Goal: Information Seeking & Learning: Learn about a topic

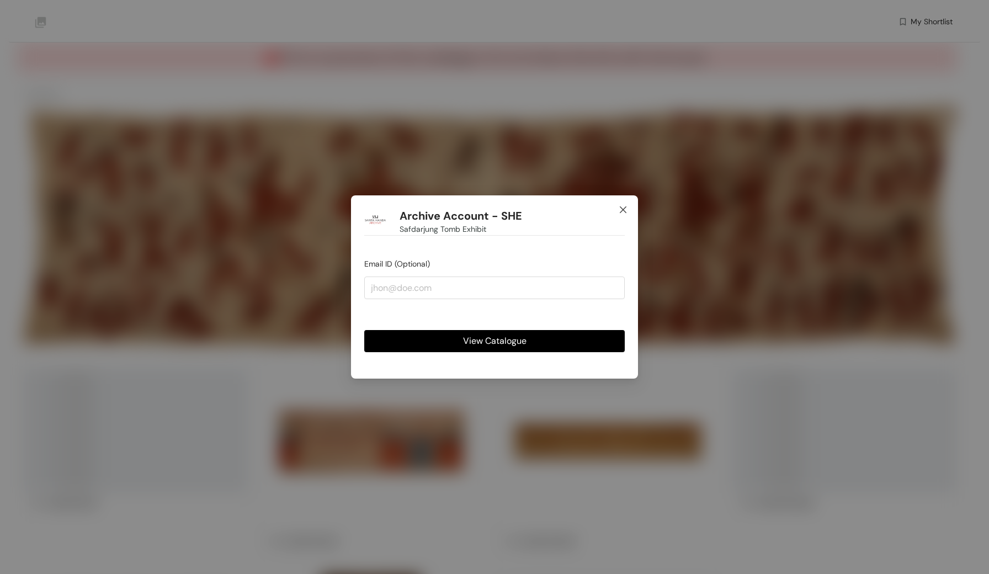
click at [624, 211] on icon "close" at bounding box center [623, 209] width 7 height 7
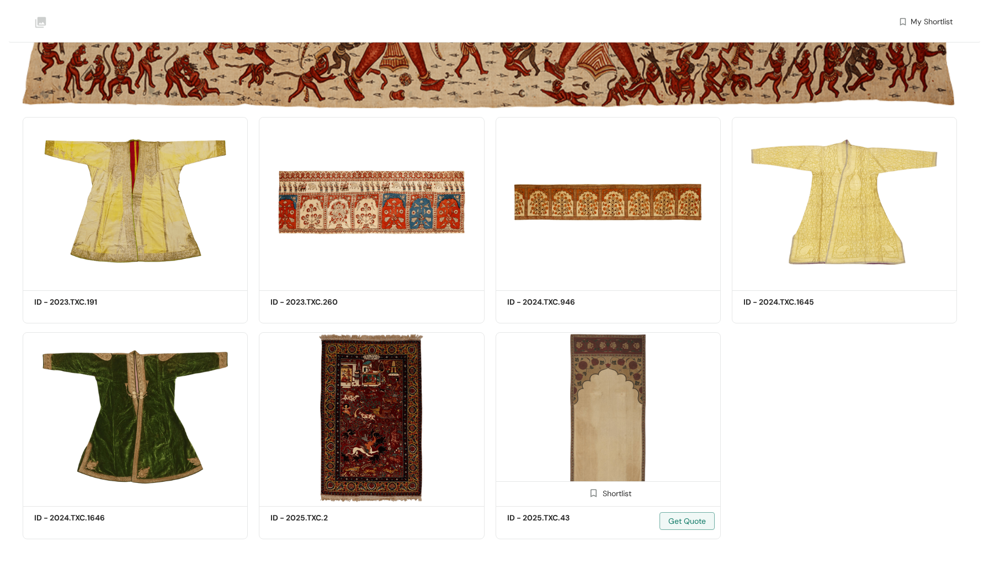
scroll to position [239, 0]
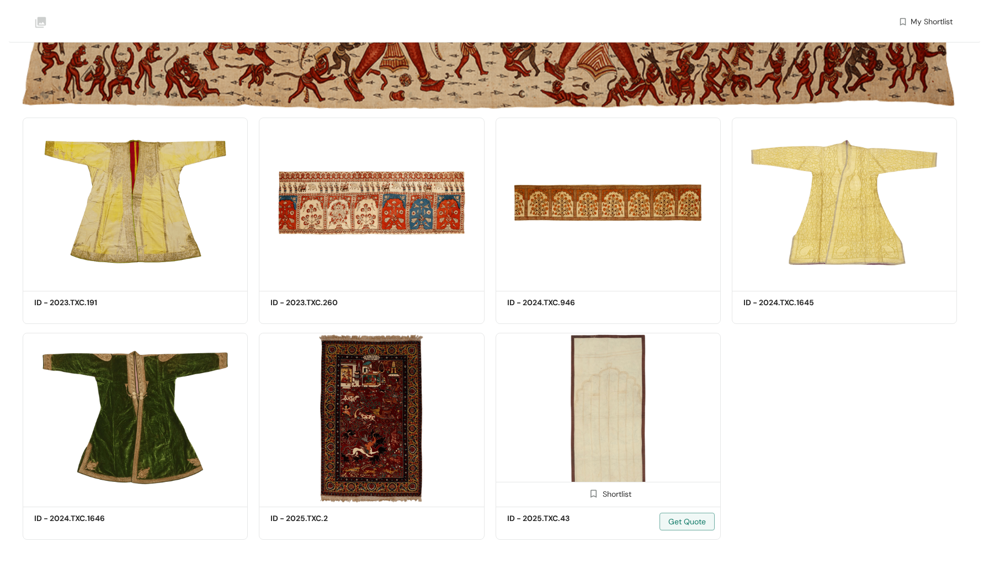
click at [597, 421] on img at bounding box center [608, 418] width 225 height 170
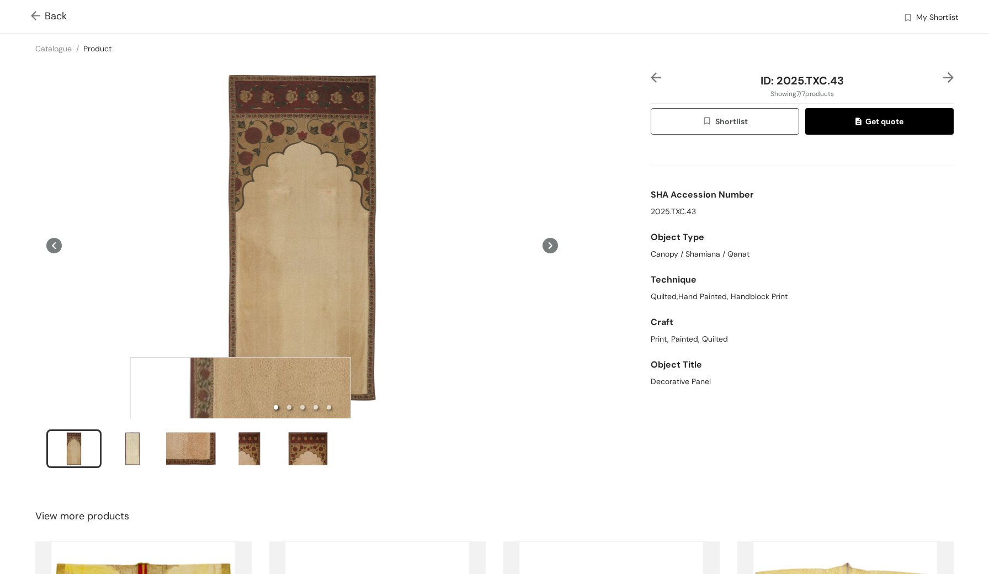
click at [436, 497] on div "Back My Shortlist Catalogue / Product / ID: 2025.TXC.43 Showing 7 / 7 products …" at bounding box center [494, 412] width 989 height 824
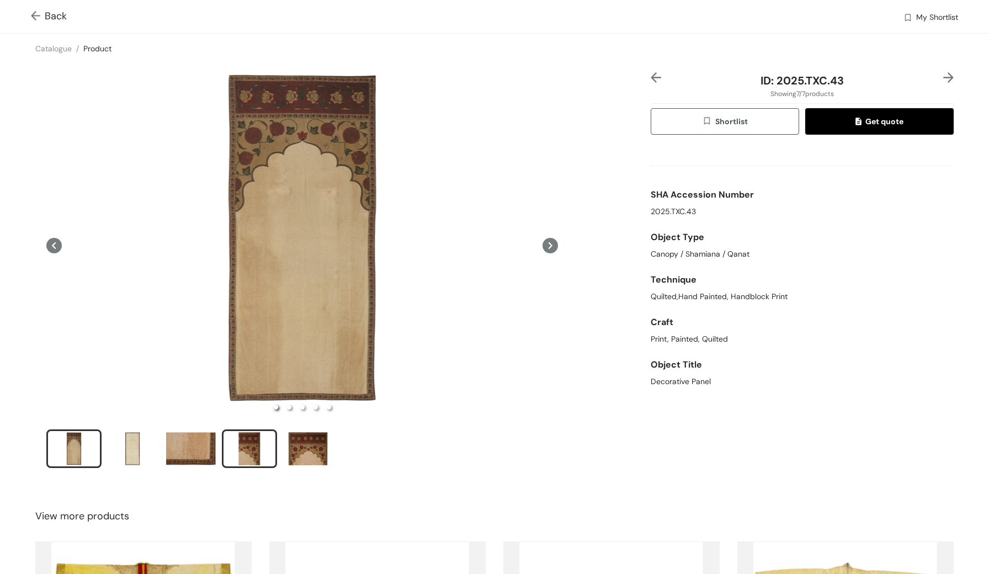
click at [253, 460] on div "slide item 4" at bounding box center [250, 448] width 50 height 33
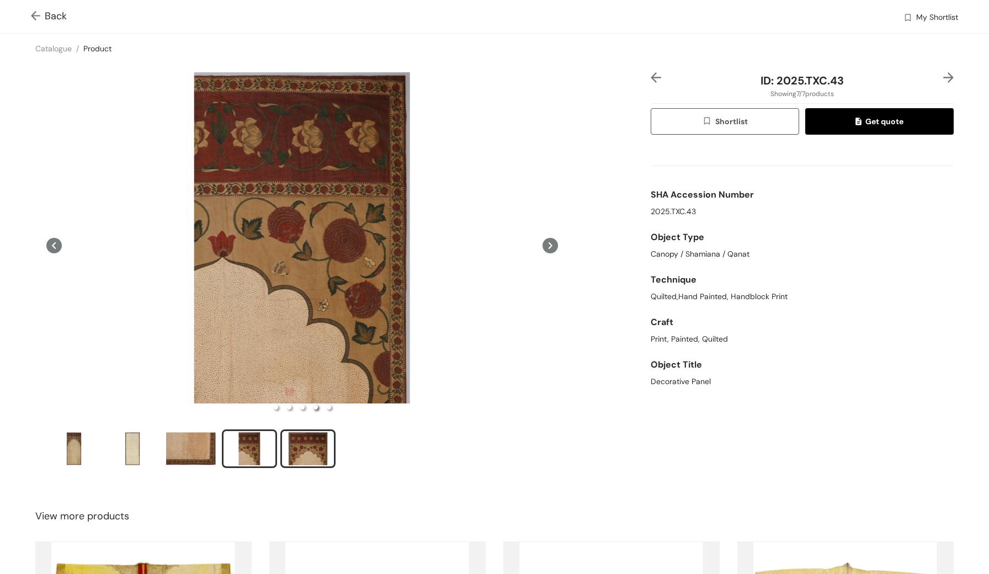
click at [299, 450] on div "slide item 5" at bounding box center [308, 448] width 50 height 33
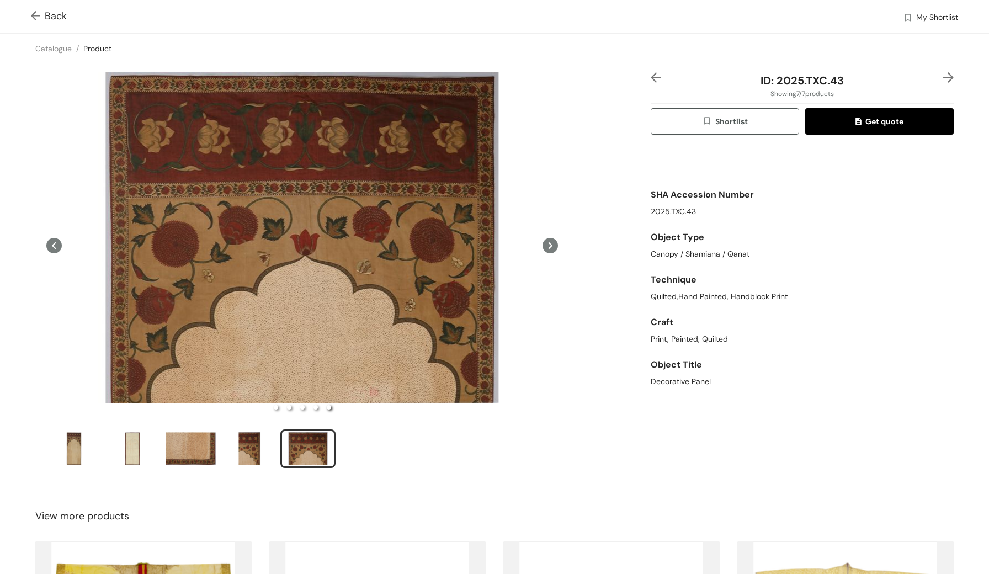
click at [36, 20] on img at bounding box center [38, 17] width 14 height 12
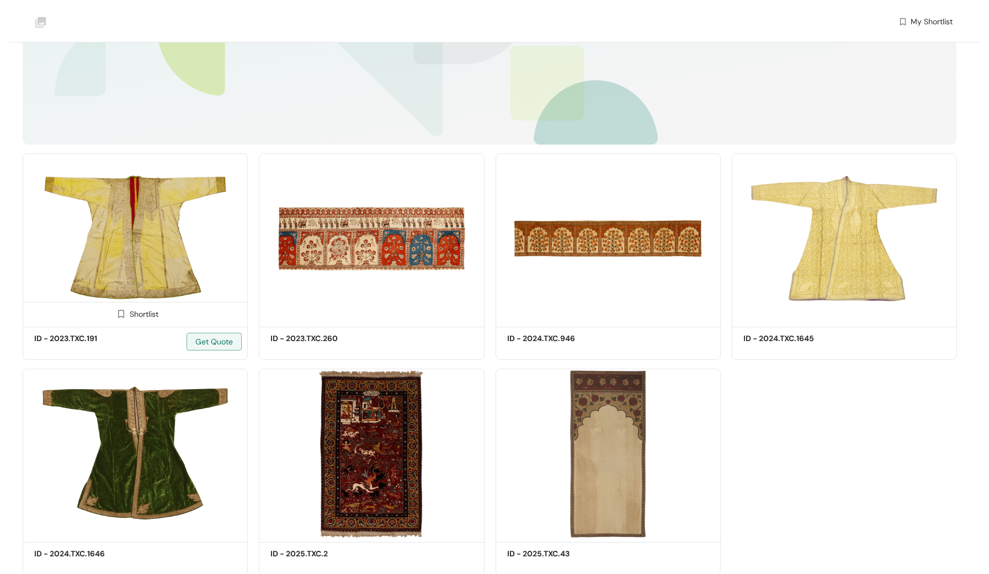
scroll to position [239, 0]
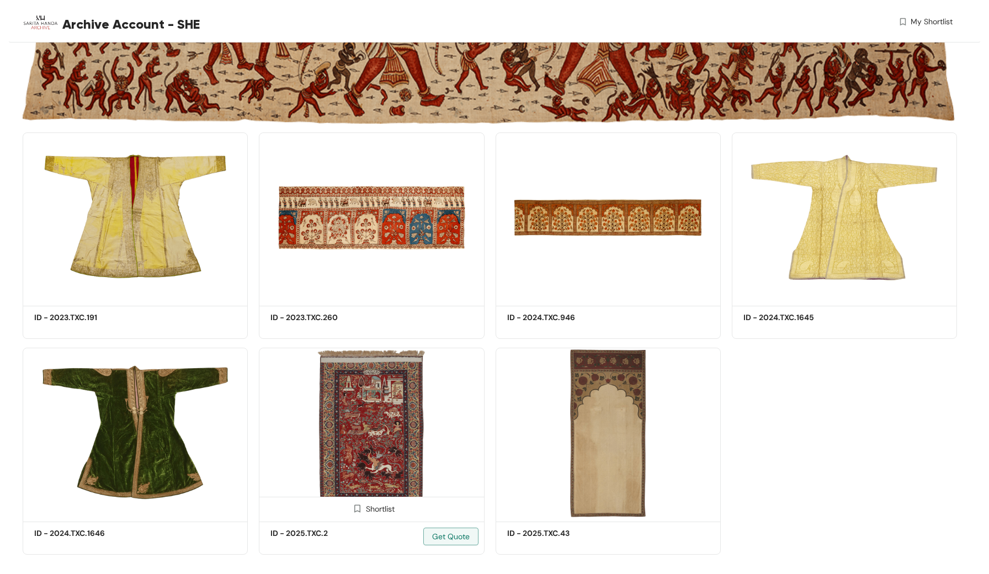
click at [399, 417] on img at bounding box center [371, 433] width 225 height 170
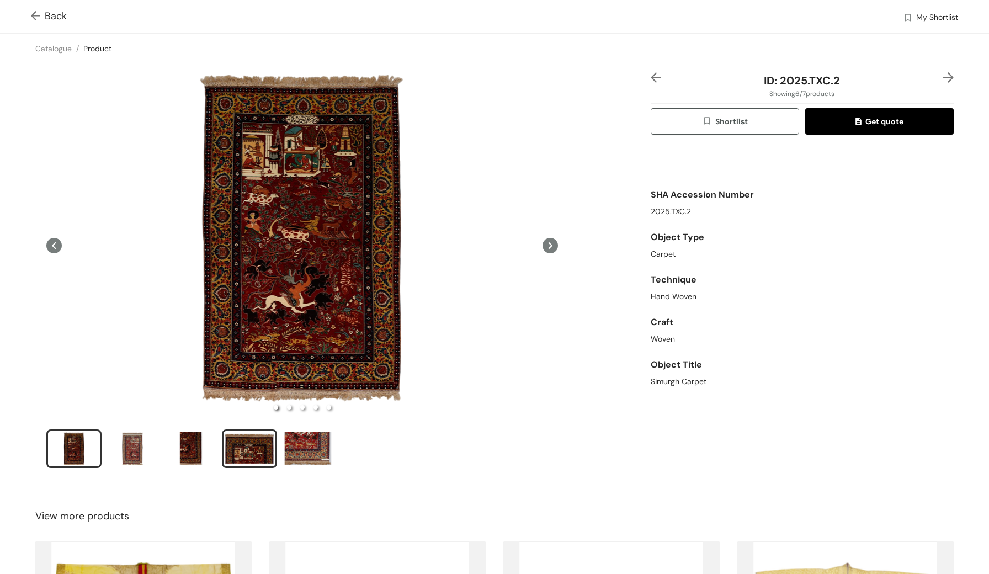
click at [266, 439] on div "slide item 4" at bounding box center [250, 448] width 50 height 33
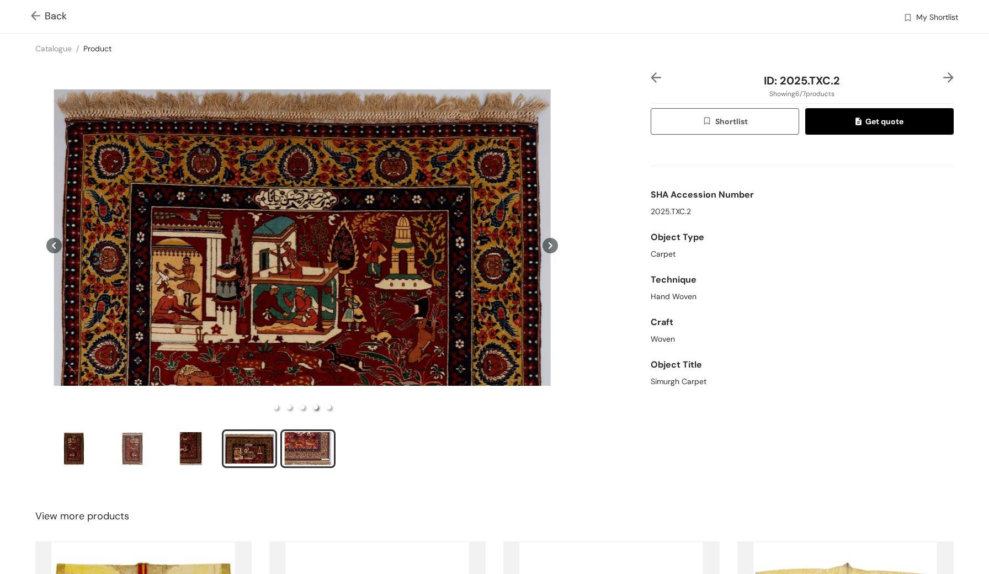
click at [295, 437] on div "slide item 5" at bounding box center [308, 448] width 50 height 33
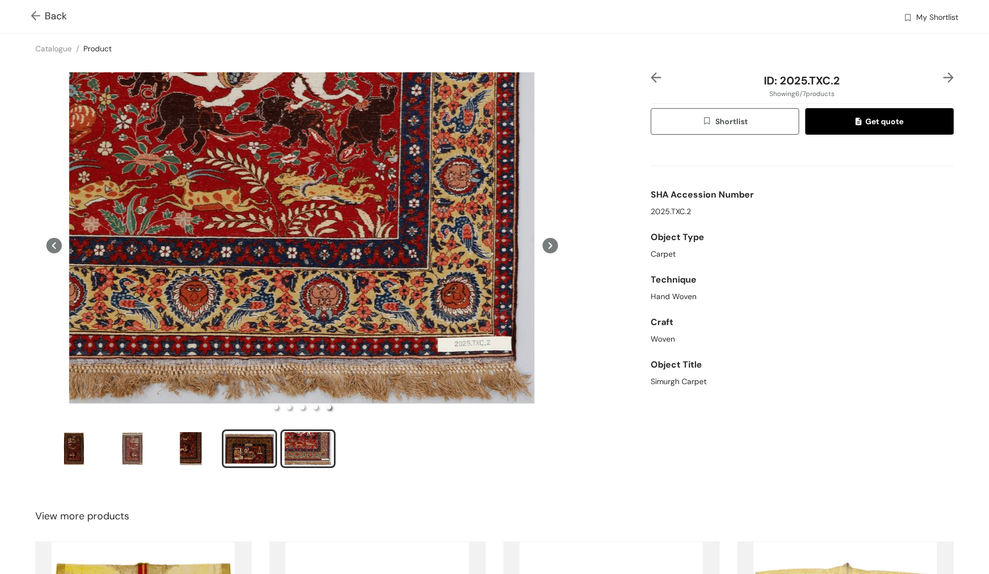
click at [263, 439] on div "slide item 4" at bounding box center [250, 448] width 50 height 33
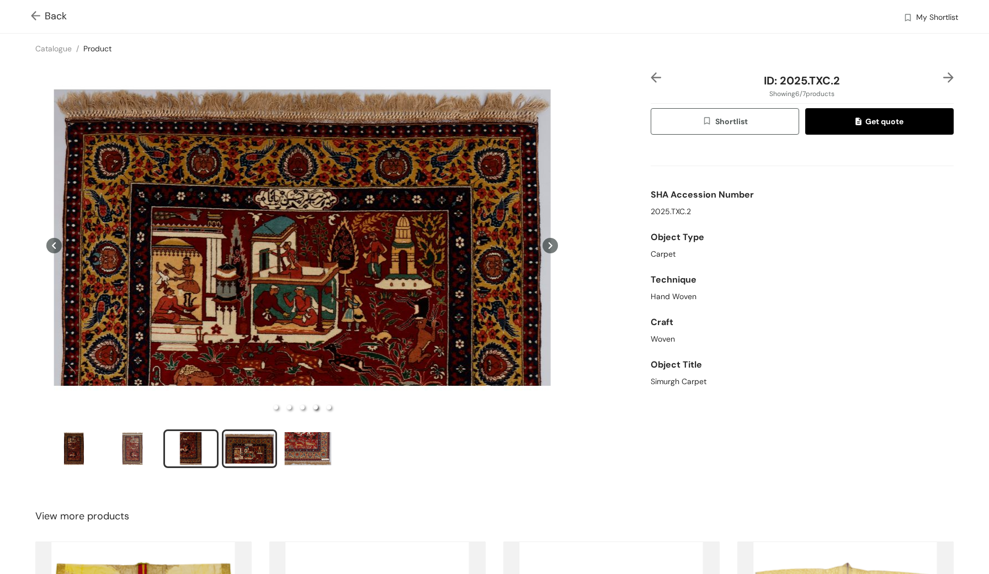
click at [200, 443] on div "slide item 3" at bounding box center [191, 448] width 50 height 33
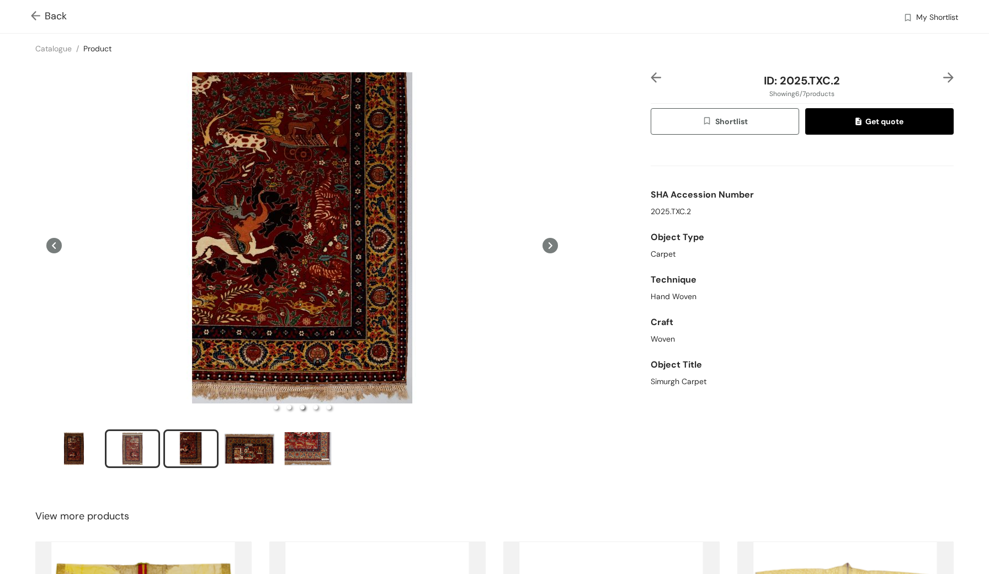
click at [124, 445] on div "slide item 2" at bounding box center [133, 448] width 50 height 33
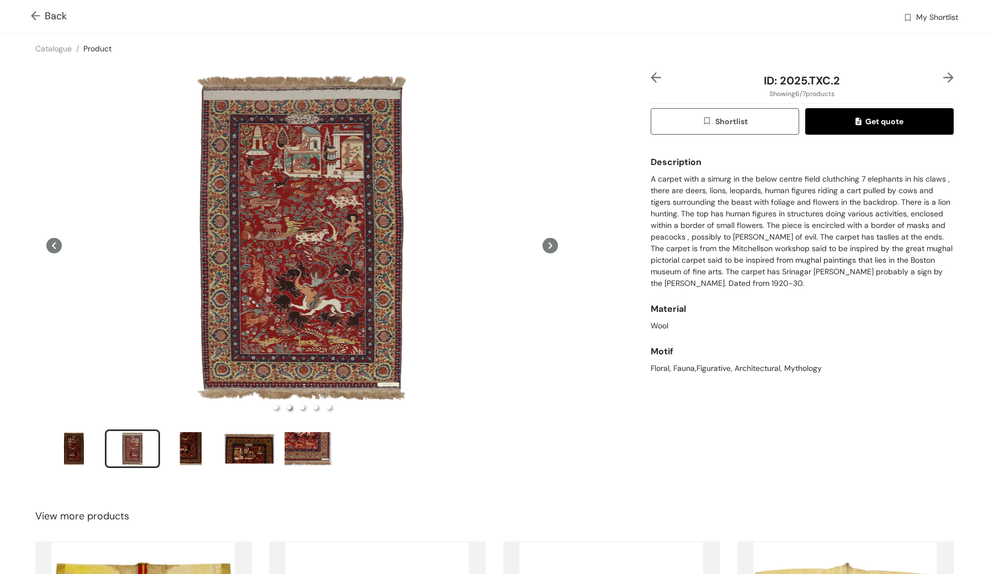
scroll to position [241, 0]
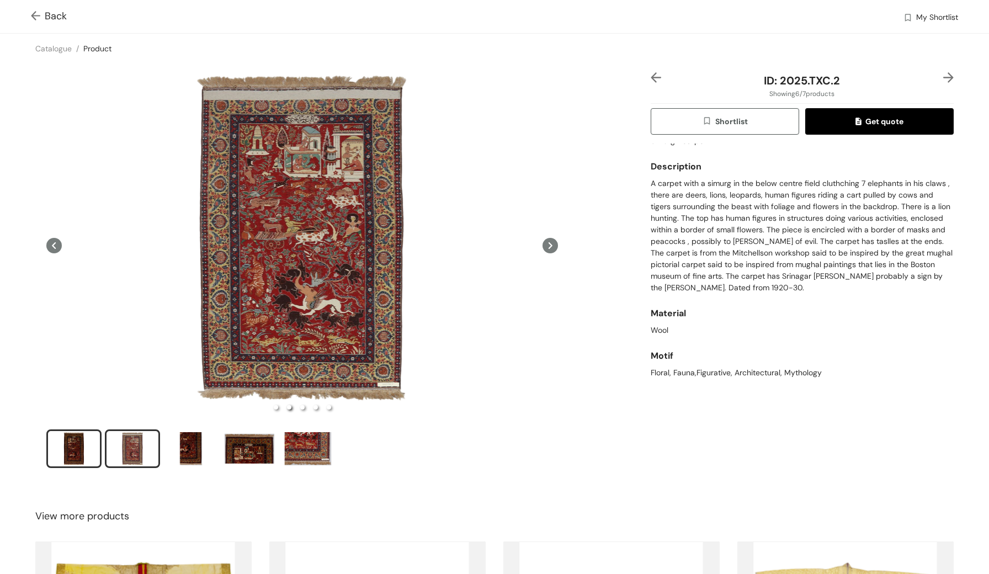
click at [78, 446] on div "slide item 1" at bounding box center [74, 448] width 50 height 33
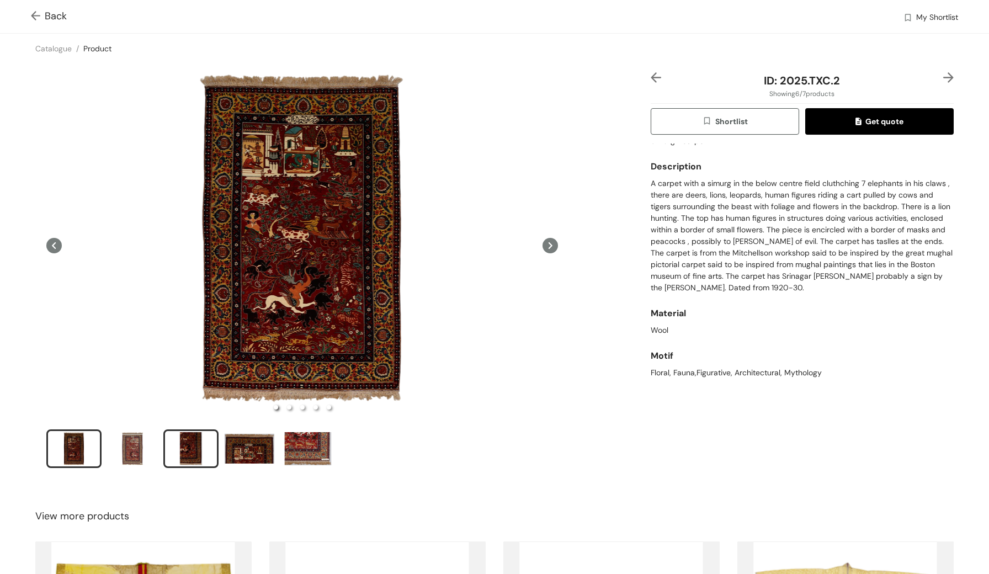
click at [188, 452] on div "slide item 3" at bounding box center [191, 448] width 50 height 33
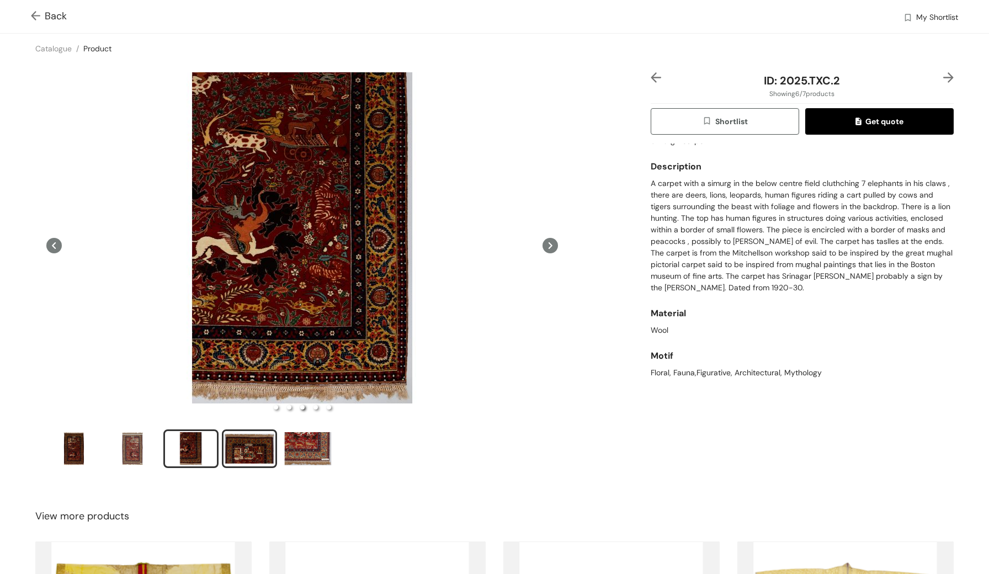
click at [242, 449] on div "slide item 4" at bounding box center [250, 448] width 50 height 33
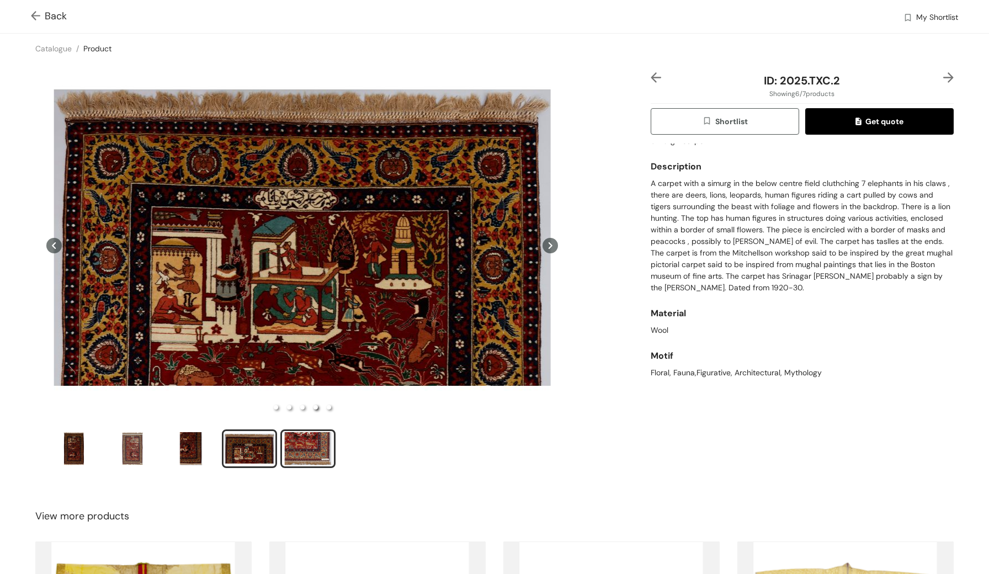
click at [295, 446] on div "slide item 5" at bounding box center [308, 448] width 50 height 33
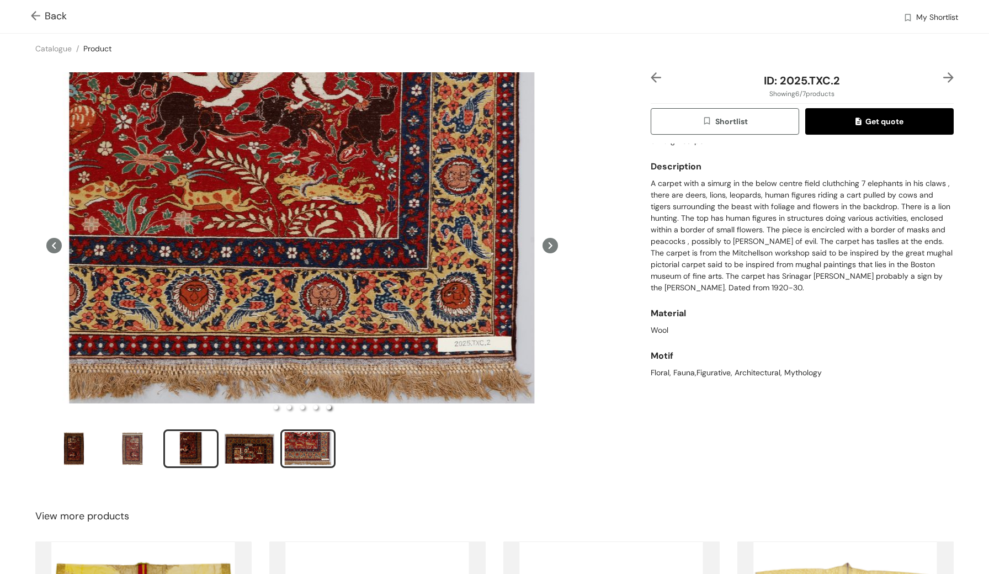
click at [194, 446] on div "slide item 3" at bounding box center [191, 448] width 50 height 33
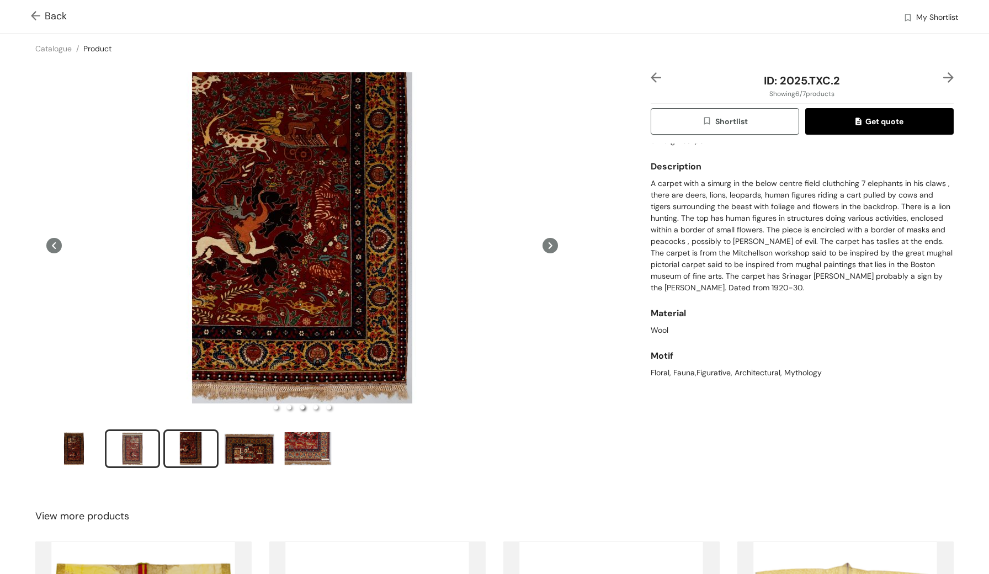
click at [145, 446] on div "slide item 2" at bounding box center [133, 448] width 50 height 33
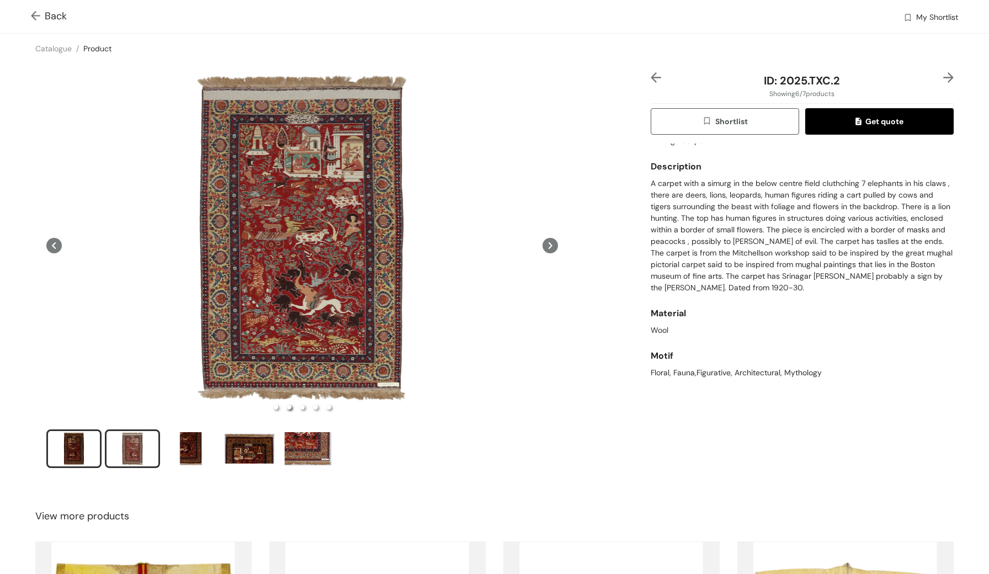
click at [91, 448] on div "slide item 1" at bounding box center [74, 448] width 50 height 33
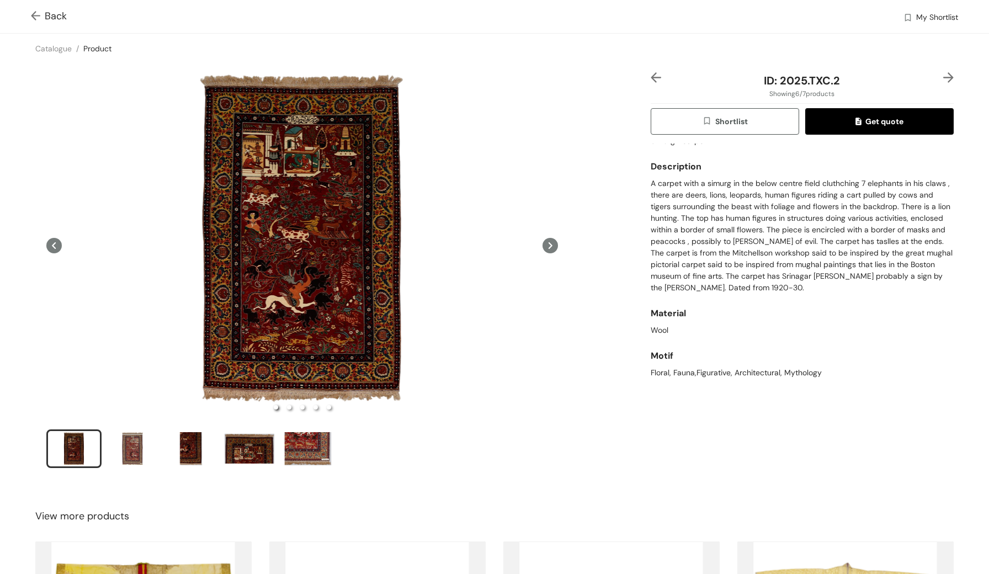
click at [496, 449] on ul at bounding box center [302, 451] width 512 height 42
click at [39, 22] on img at bounding box center [38, 17] width 14 height 12
